Goal: Register for event/course

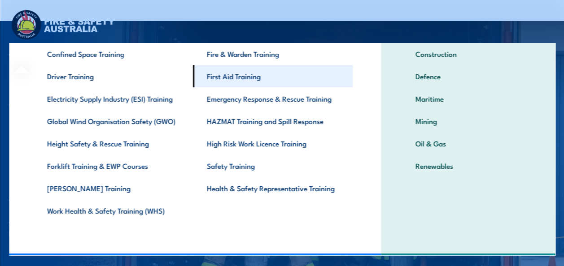
scroll to position [26, 0]
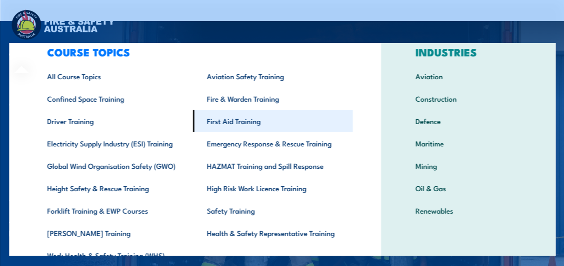
click at [238, 125] on link "First Aid Training" at bounding box center [272, 121] width 160 height 22
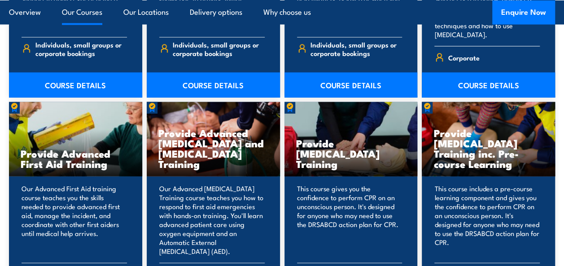
scroll to position [1121, 0]
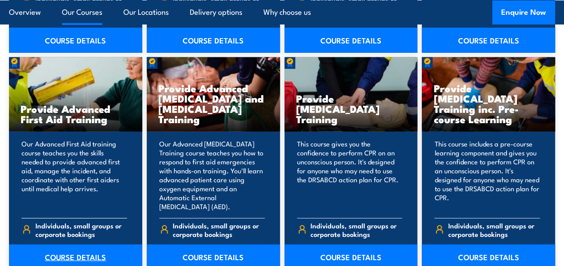
click at [85, 245] on link "COURSE DETAILS" at bounding box center [75, 257] width 133 height 25
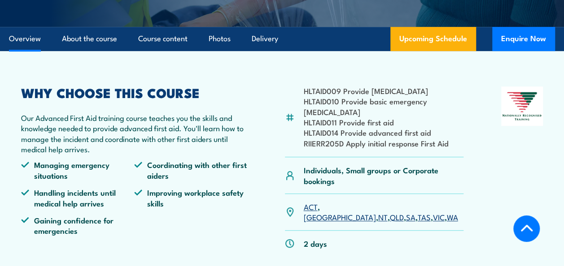
scroll to position [45, 0]
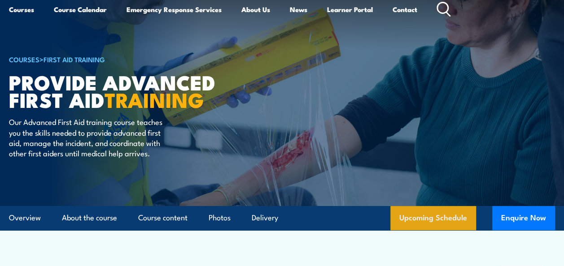
click at [427, 223] on link "Upcoming Schedule" at bounding box center [433, 218] width 86 height 24
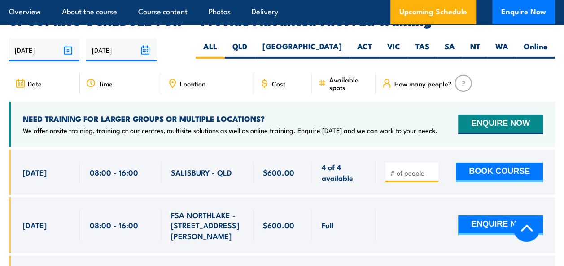
scroll to position [1465, 0]
